Goal: Transaction & Acquisition: Purchase product/service

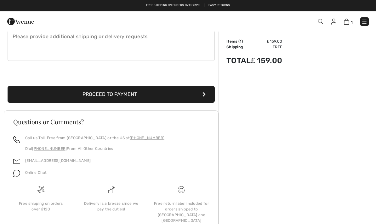
scroll to position [211, 0]
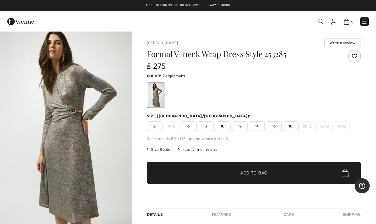
click at [162, 150] on span "Size Guide" at bounding box center [159, 149] width 24 height 6
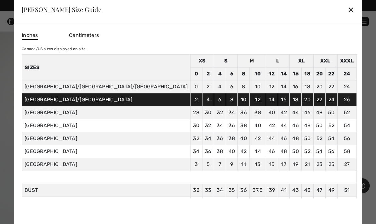
click at [266, 111] on td "40" at bounding box center [272, 112] width 12 height 13
click at [266, 108] on td "40" at bounding box center [272, 112] width 12 height 13
click at [266, 112] on td "40" at bounding box center [272, 112] width 12 height 13
click at [348, 6] on div "✕" at bounding box center [351, 9] width 7 height 13
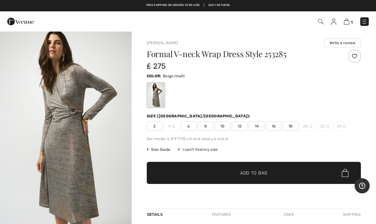
click at [243, 126] on span "12" at bounding box center [240, 125] width 16 height 9
click at [154, 126] on span "2" at bounding box center [155, 125] width 16 height 9
click at [241, 125] on span "12" at bounding box center [240, 125] width 16 height 9
click at [349, 19] on img at bounding box center [346, 22] width 5 height 6
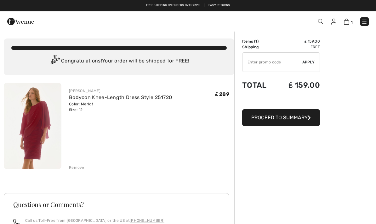
click at [76, 166] on div "Remove" at bounding box center [76, 167] width 15 height 6
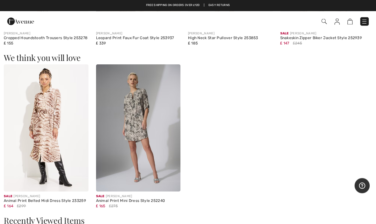
scroll to position [482, 0]
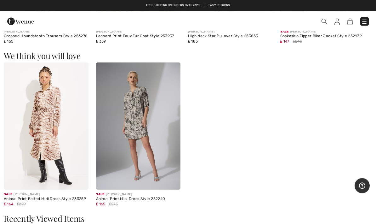
click at [145, 143] on img at bounding box center [138, 126] width 85 height 127
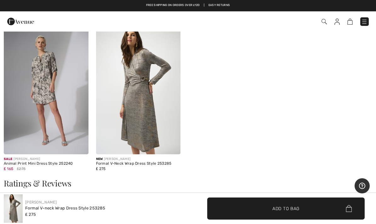
scroll to position [490, 0]
